Goal: Check status: Verify the current state of an ongoing process or item

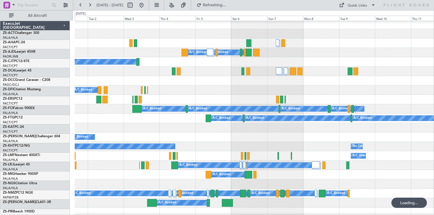
click at [178, 86] on div "A/C Booked" at bounding box center [254, 89] width 359 height 9
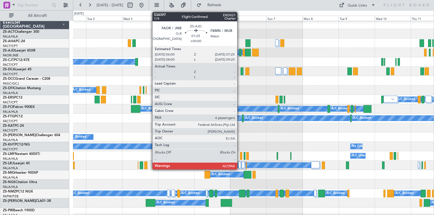
click at [240, 55] on div at bounding box center [240, 53] width 2 height 8
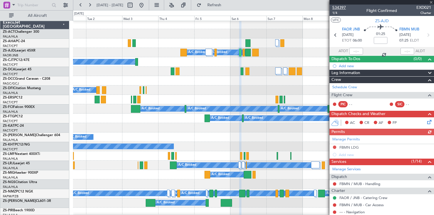
click at [335, 7] on span "534397" at bounding box center [339, 8] width 14 height 6
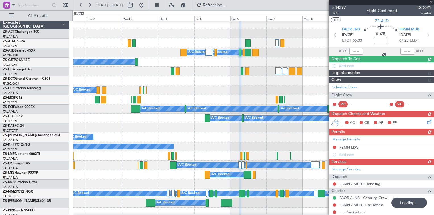
click at [431, 2] on div at bounding box center [382, 2] width 105 height 5
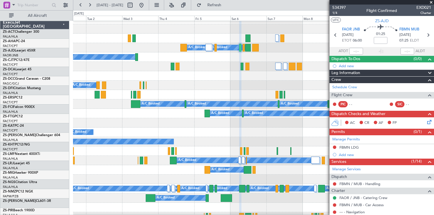
scroll to position [58, 0]
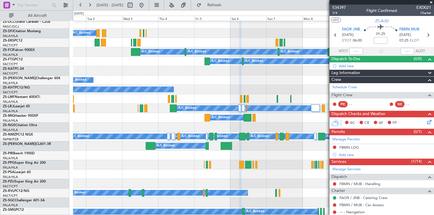
click at [432, 3] on span at bounding box center [431, 2] width 6 height 5
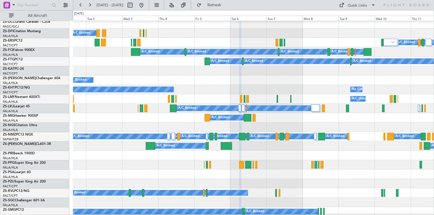
type input "0"
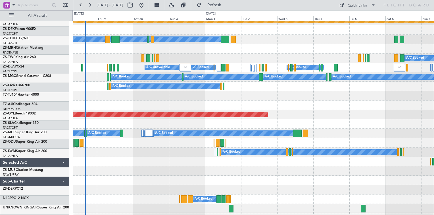
scroll to position [277, 0]
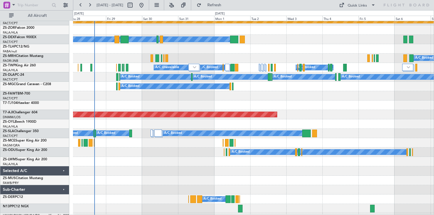
click at [260, 141] on div "A/C Booked" at bounding box center [253, 142] width 361 height 9
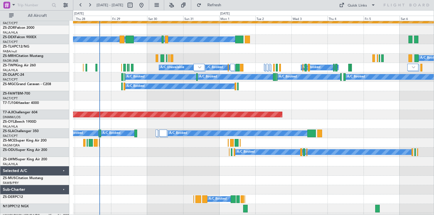
click at [162, 130] on div at bounding box center [163, 132] width 8 height 7
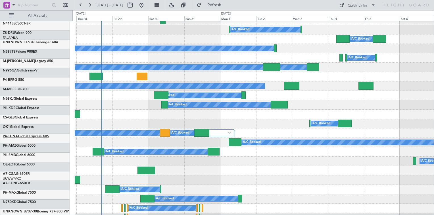
scroll to position [618, 0]
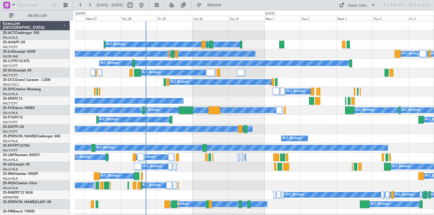
click at [205, 91] on div "A/C Booked" at bounding box center [254, 91] width 359 height 9
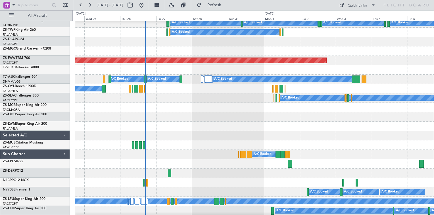
scroll to position [341, 0]
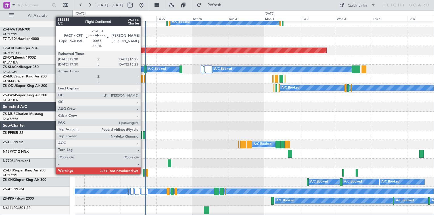
click at [143, 173] on div at bounding box center [143, 172] width 1 height 8
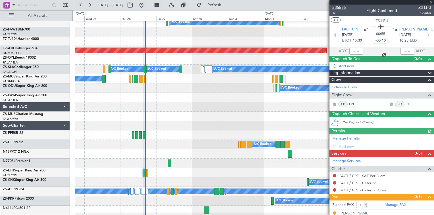
click at [342, 8] on span "535585" at bounding box center [339, 8] width 14 height 6
type input "13:47"
type input "16:41"
